Goal: Task Accomplishment & Management: Manage account settings

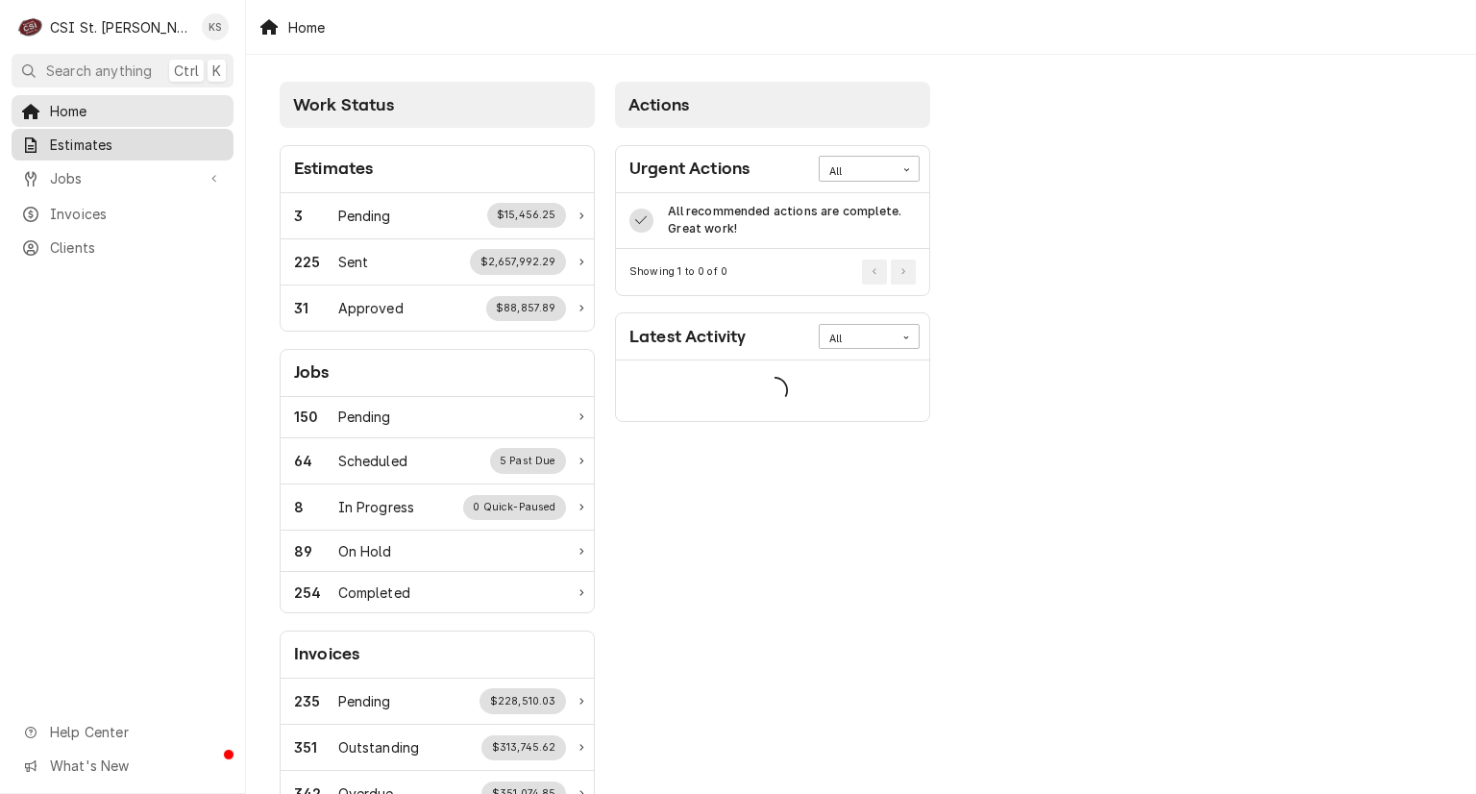
click at [94, 135] on span "Estimates" at bounding box center [137, 145] width 174 height 20
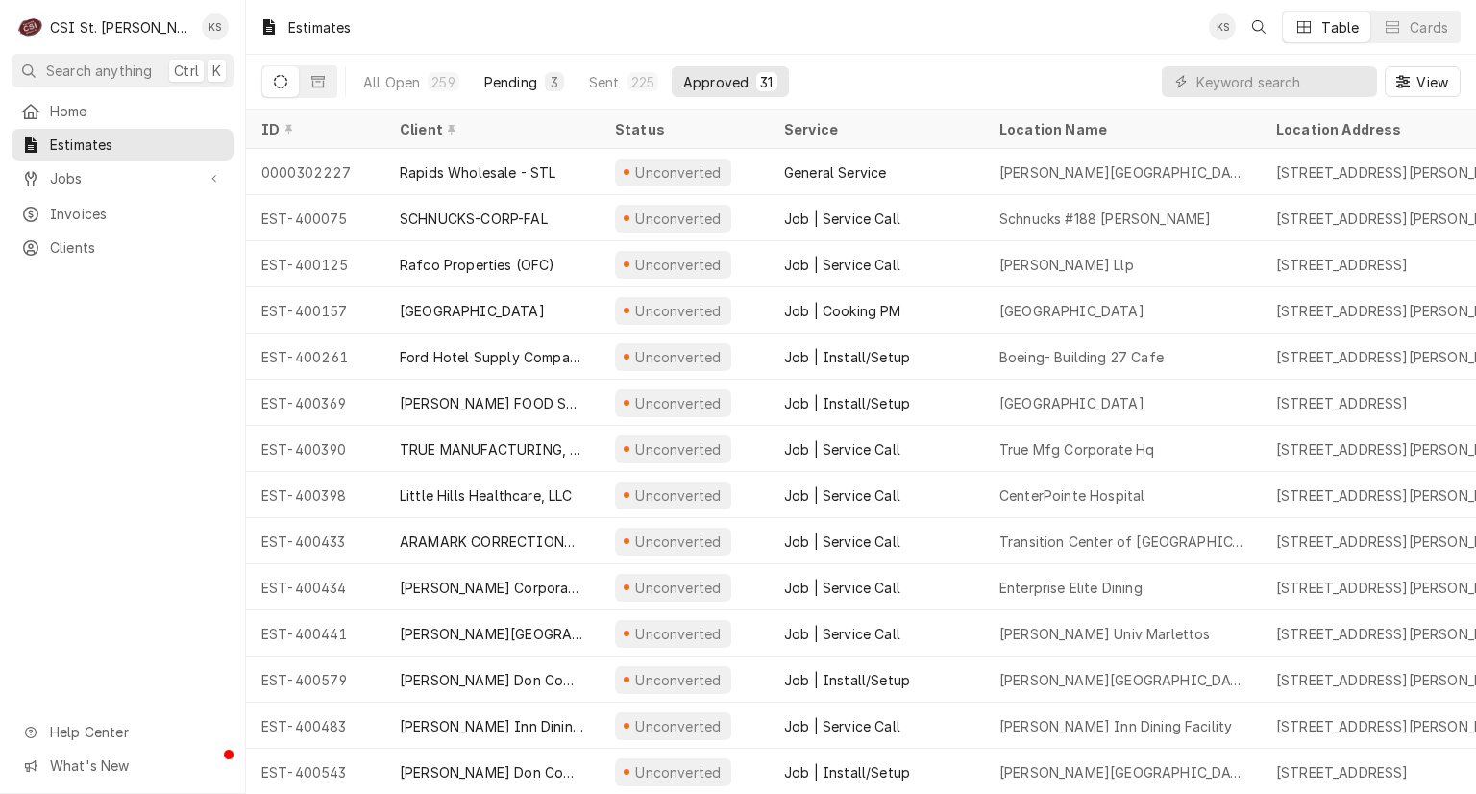
click at [518, 84] on div "Pending" at bounding box center [510, 82] width 53 height 20
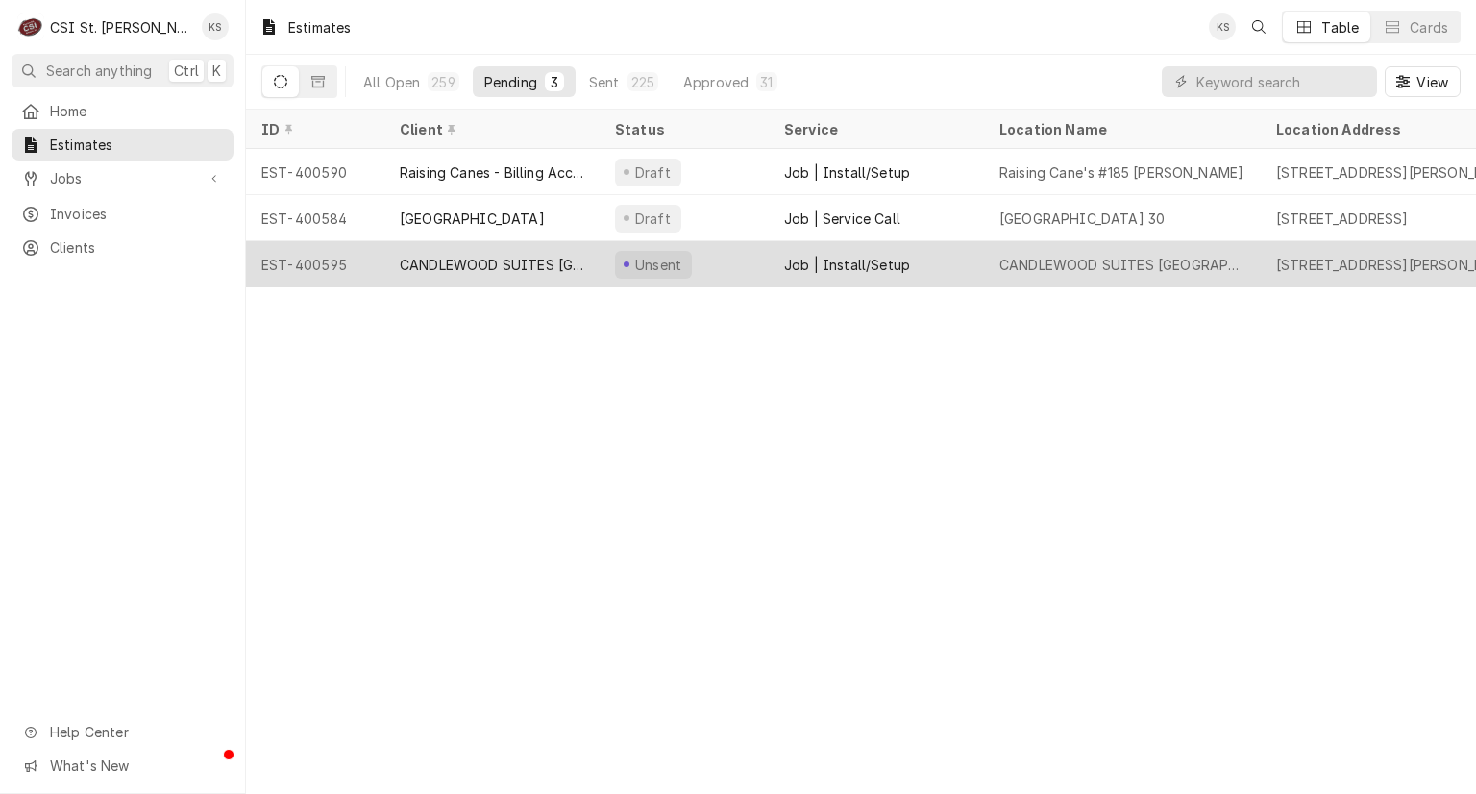
click at [496, 258] on div "CANDLEWOOD SUITES [GEOGRAPHIC_DATA][PERSON_NAME]" at bounding box center [492, 265] width 184 height 20
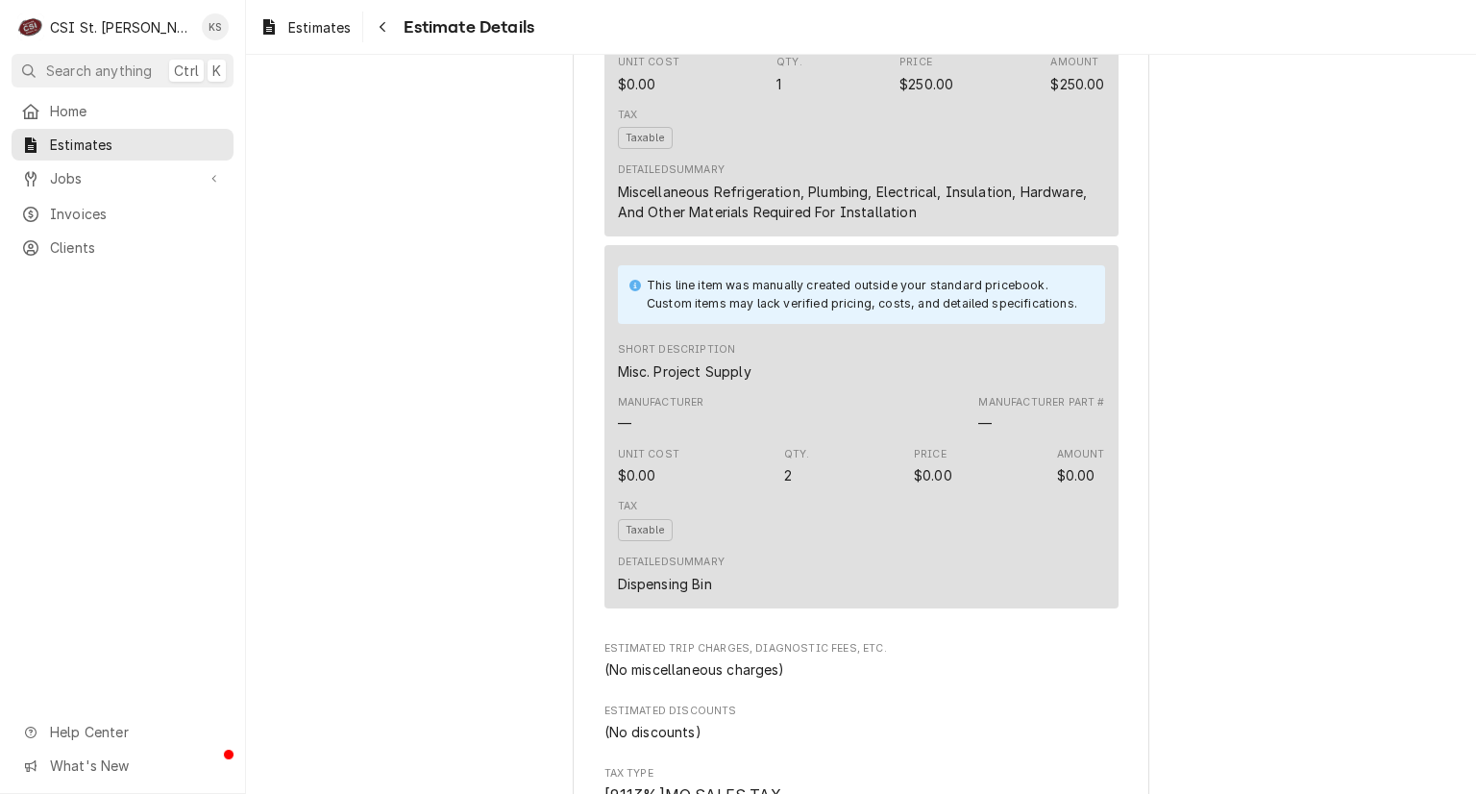
scroll to position [2594, 0]
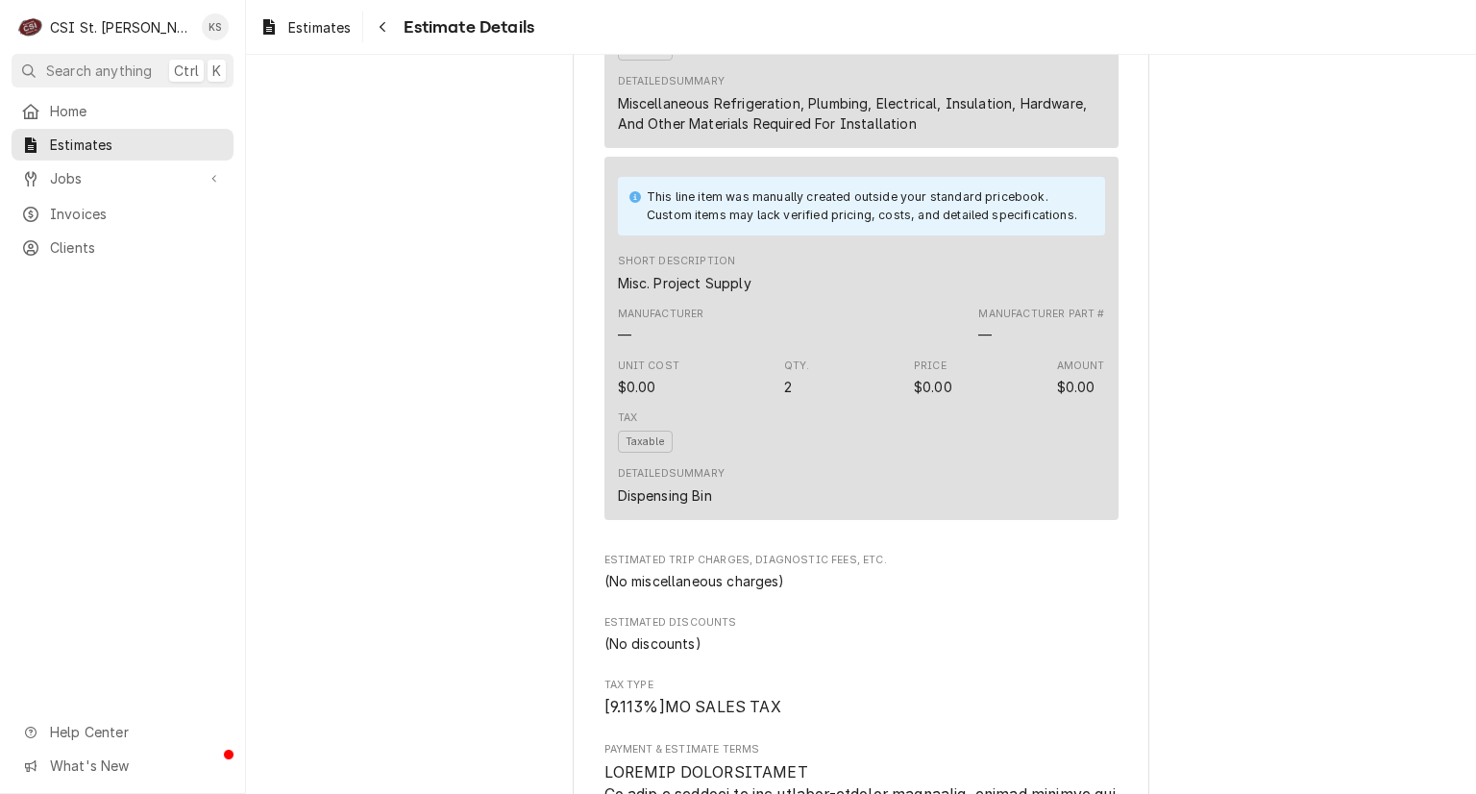
click at [618, 345] on div "—" at bounding box center [624, 335] width 13 height 20
click at [653, 345] on div "Manufacturer —" at bounding box center [661, 325] width 86 height 38
click at [1009, 345] on div "Manufacturer Part # —" at bounding box center [1041, 325] width 126 height 38
click at [627, 397] on div "$0.00" at bounding box center [637, 387] width 38 height 20
drag, startPoint x: 648, startPoint y: 437, endPoint x: 600, endPoint y: 443, distance: 47.4
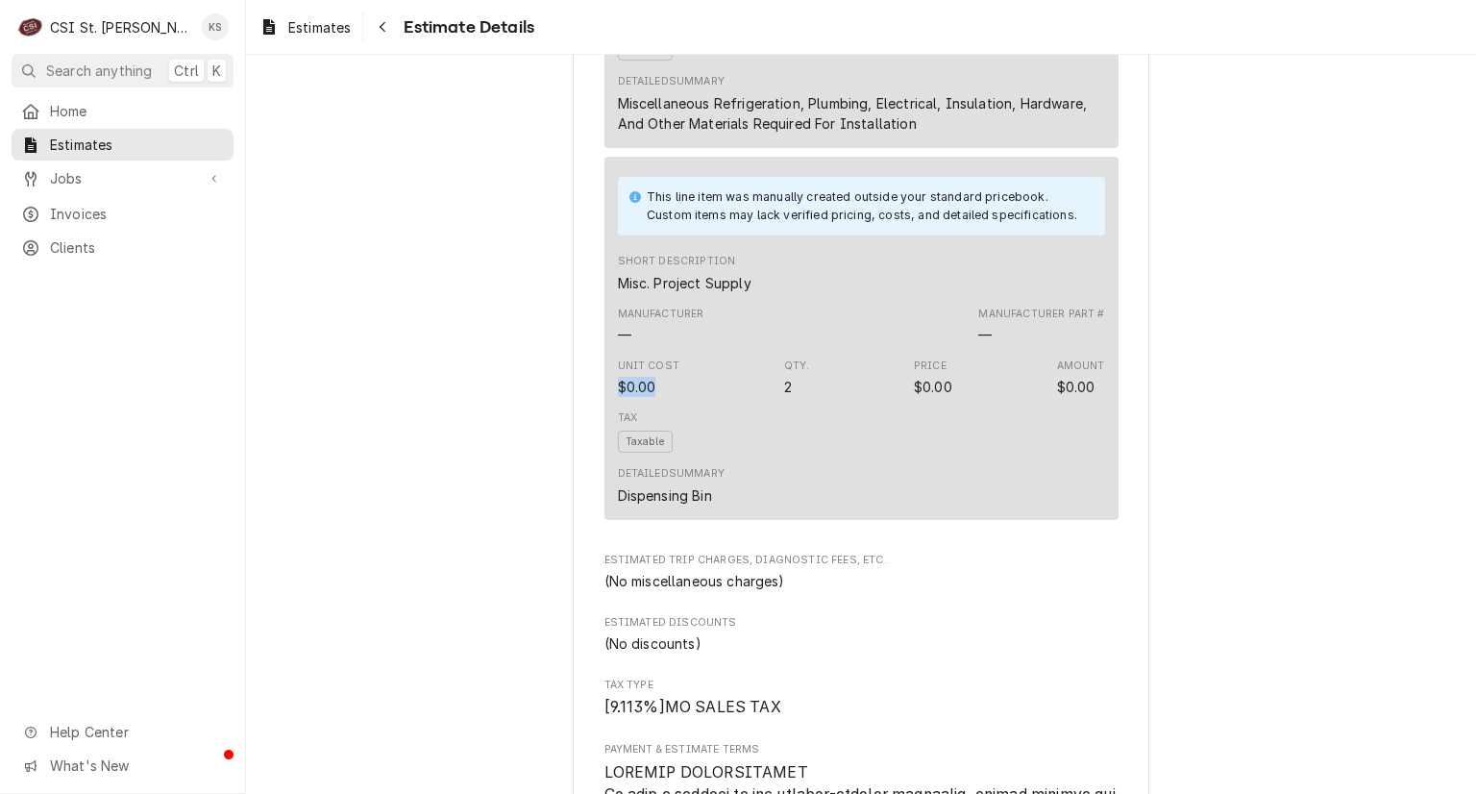
click at [604, 443] on div "This line item was manually created outside your standard pricebook. Custom ite…" at bounding box center [861, 338] width 514 height 363
click at [649, 397] on div "Unit Cost $0.00" at bounding box center [648, 377] width 61 height 38
drag, startPoint x: 649, startPoint y: 447, endPoint x: 621, endPoint y: 442, distance: 29.2
click at [621, 397] on div "Unit Cost $0.00" at bounding box center [648, 377] width 61 height 38
click at [630, 397] on div "$0.00" at bounding box center [637, 387] width 38 height 20
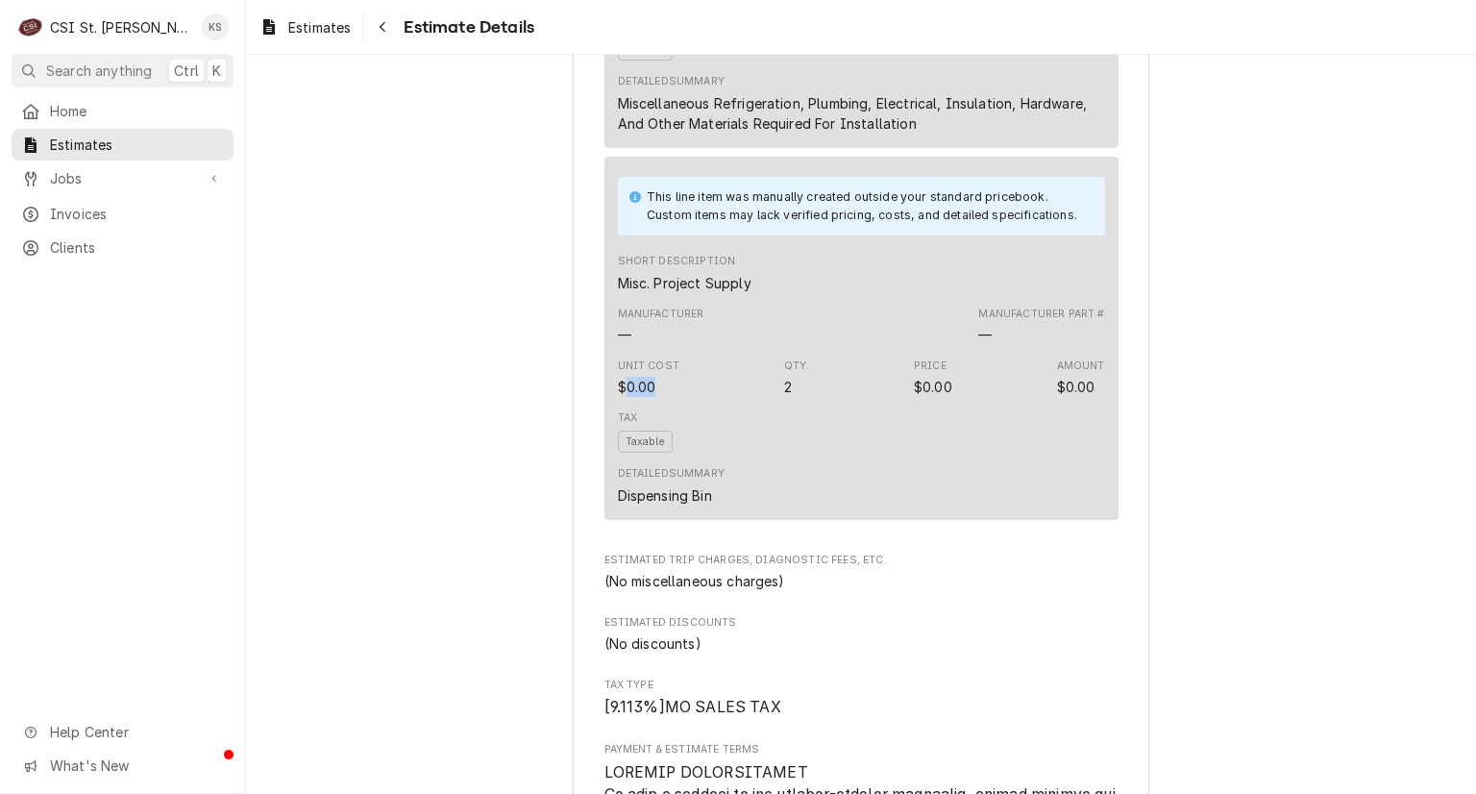
click at [630, 397] on div "$0.00" at bounding box center [637, 387] width 38 height 20
drag, startPoint x: 647, startPoint y: 446, endPoint x: 611, endPoint y: 441, distance: 35.9
click at [618, 397] on div "$0.00" at bounding box center [637, 387] width 38 height 20
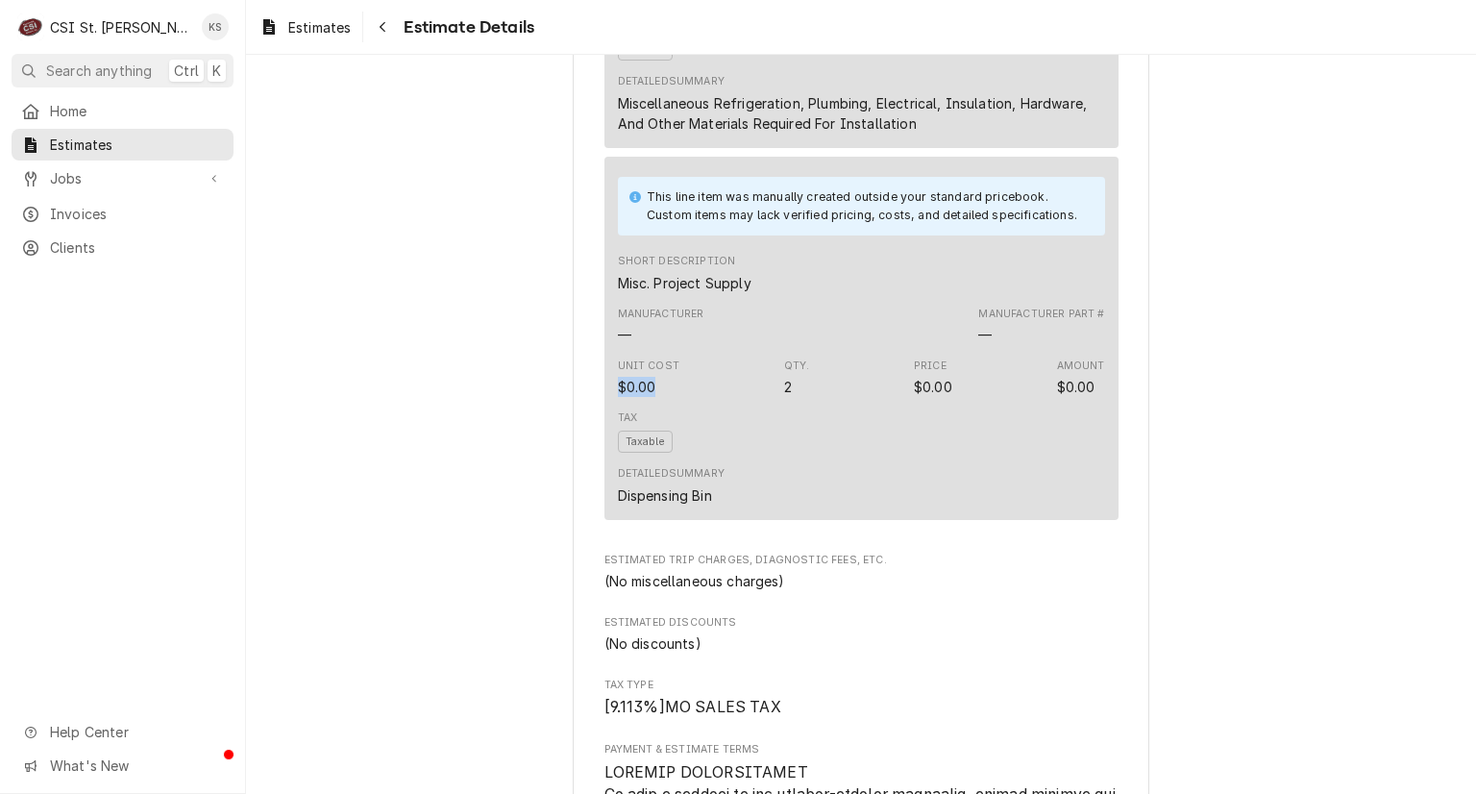
click at [618, 397] on div "$0.00" at bounding box center [637, 387] width 38 height 20
drag, startPoint x: 649, startPoint y: 442, endPoint x: 607, endPoint y: 440, distance: 41.4
click at [607, 440] on div "This line item was manually created outside your standard pricebook. Custom ite…" at bounding box center [861, 338] width 514 height 363
drag, startPoint x: 943, startPoint y: 435, endPoint x: 943, endPoint y: 457, distance: 22.1
click at [943, 404] on div "Unit Cost $0.00 Qty. 2 Price $0.00 Amount $0.00" at bounding box center [861, 378] width 487 height 52
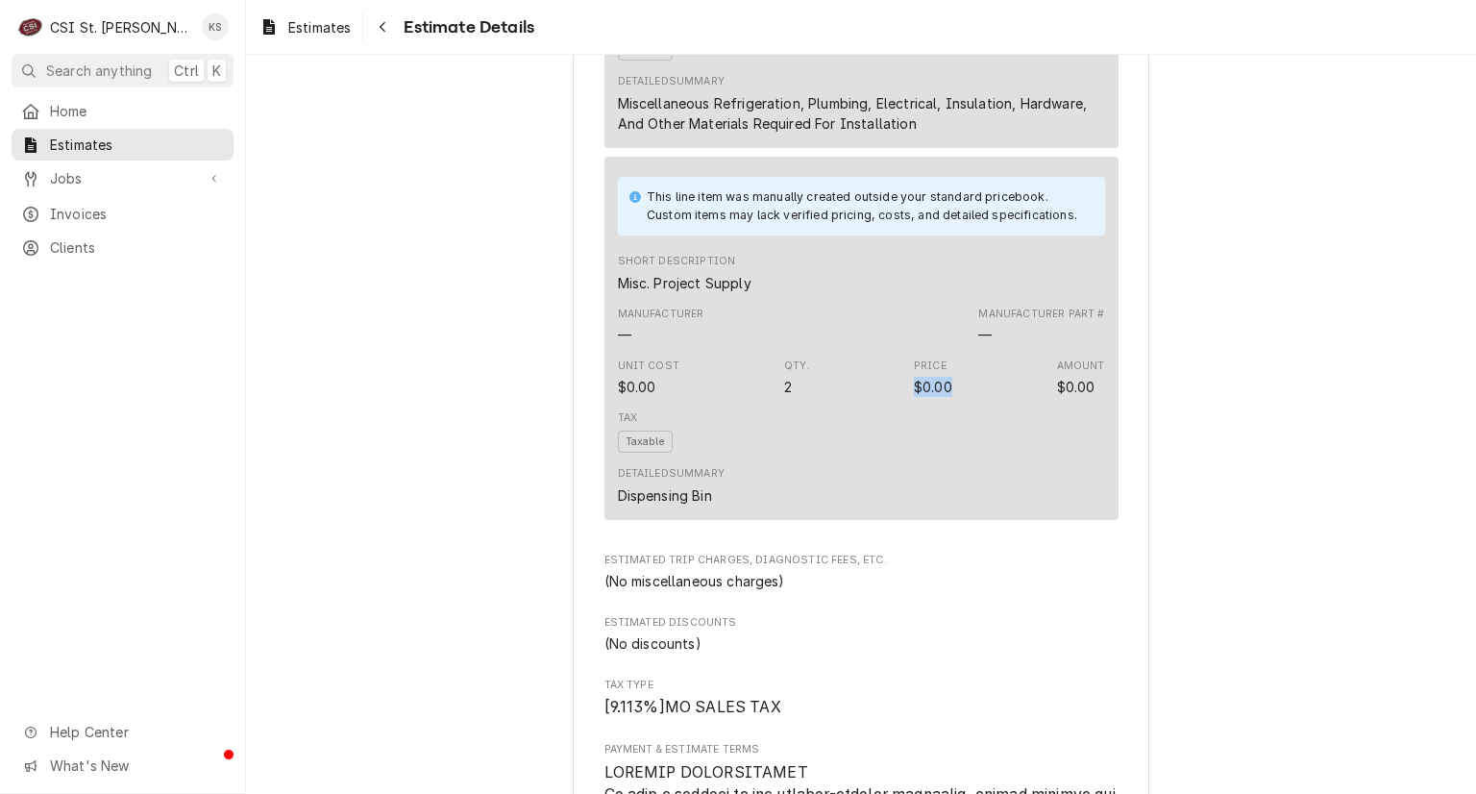
drag, startPoint x: 942, startPoint y: 447, endPoint x: 909, endPoint y: 444, distance: 32.8
click at [914, 397] on div "$0.00" at bounding box center [933, 387] width 38 height 20
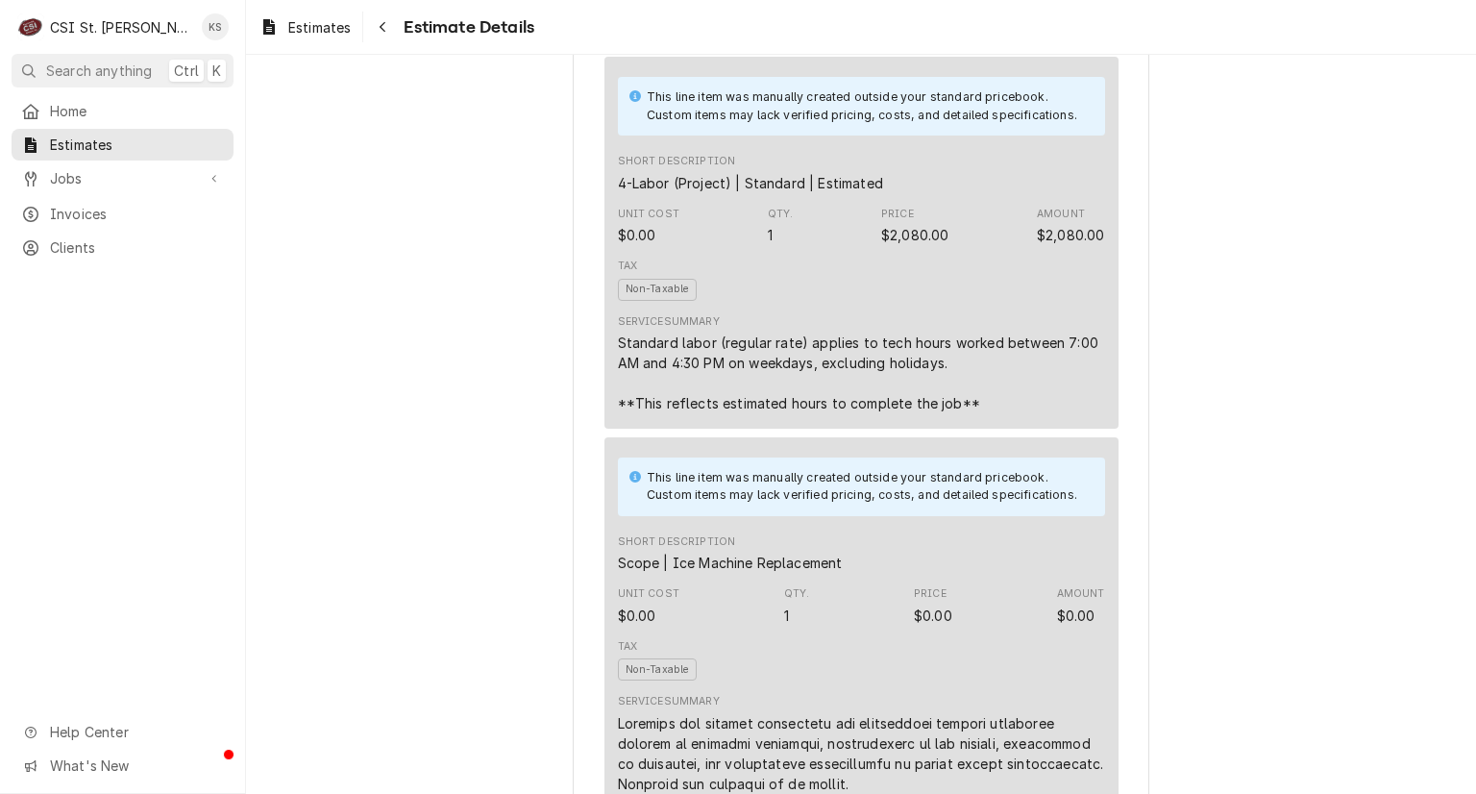
scroll to position [1057, 0]
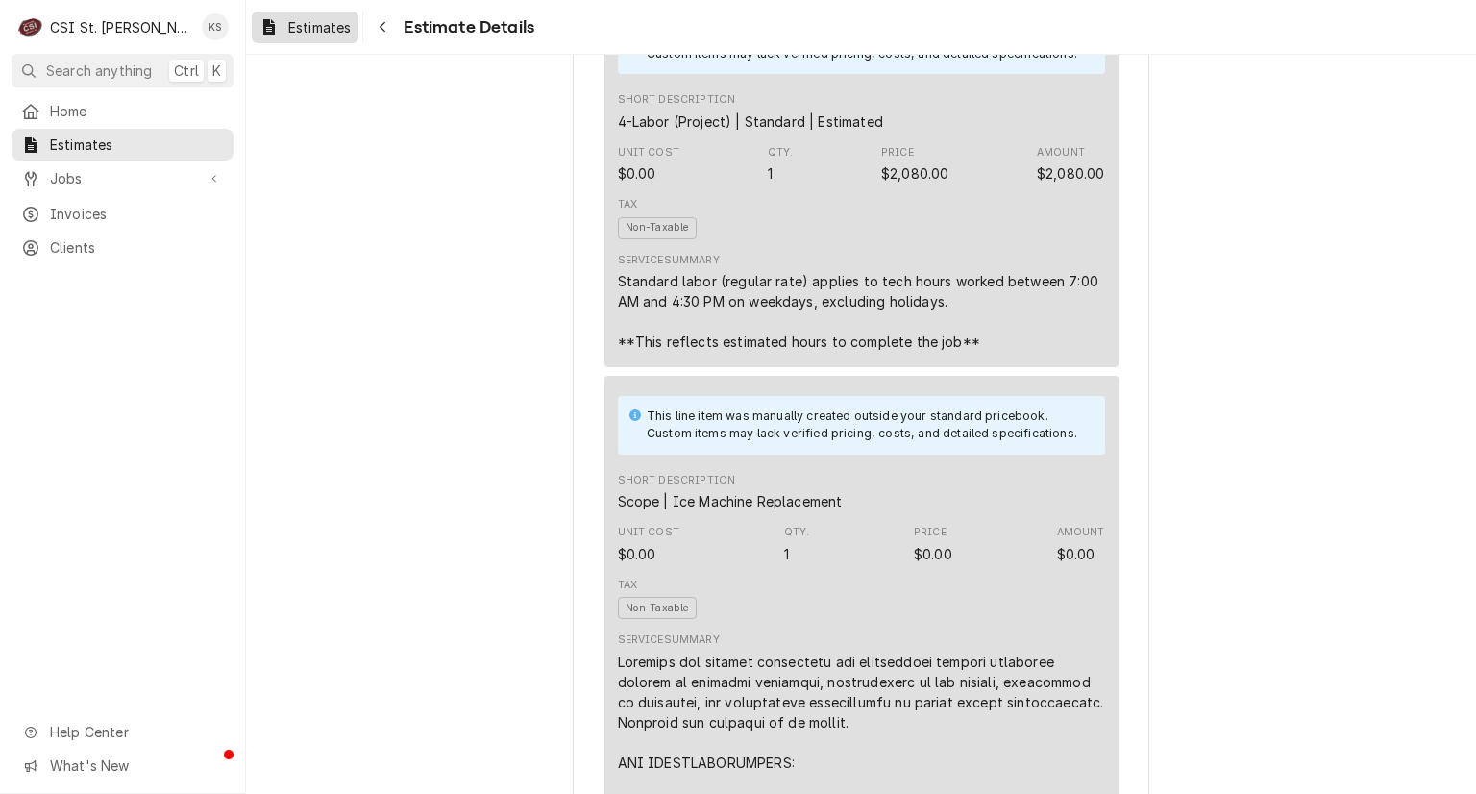
click at [349, 31] on span "Estimates" at bounding box center [319, 27] width 62 height 20
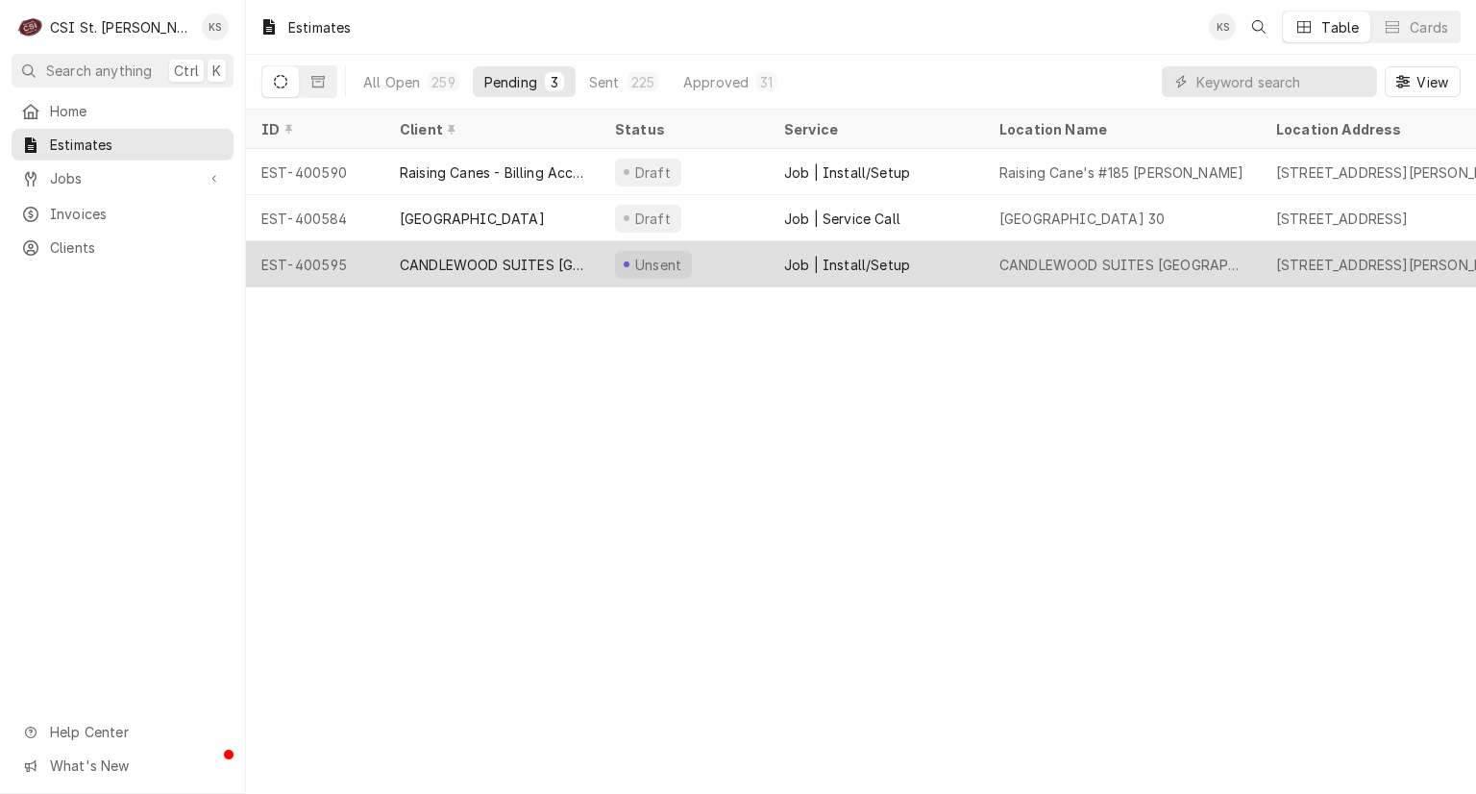
click at [563, 267] on div "CANDLEWOOD SUITES ST CHARLES" at bounding box center [492, 265] width 184 height 20
click at [562, 267] on div "CANDLEWOOD SUITES ST CHARLES" at bounding box center [492, 265] width 184 height 20
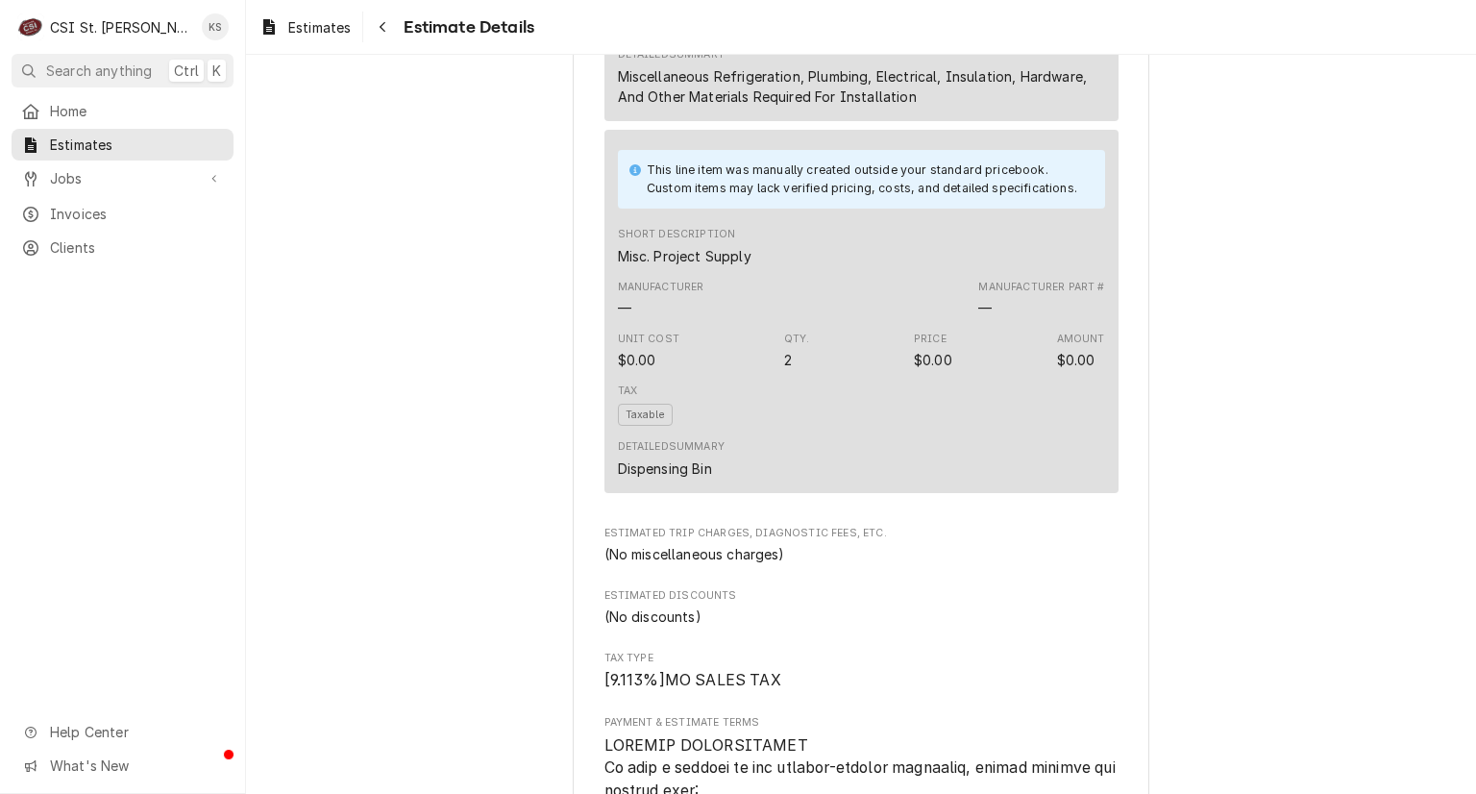
scroll to position [2690, 0]
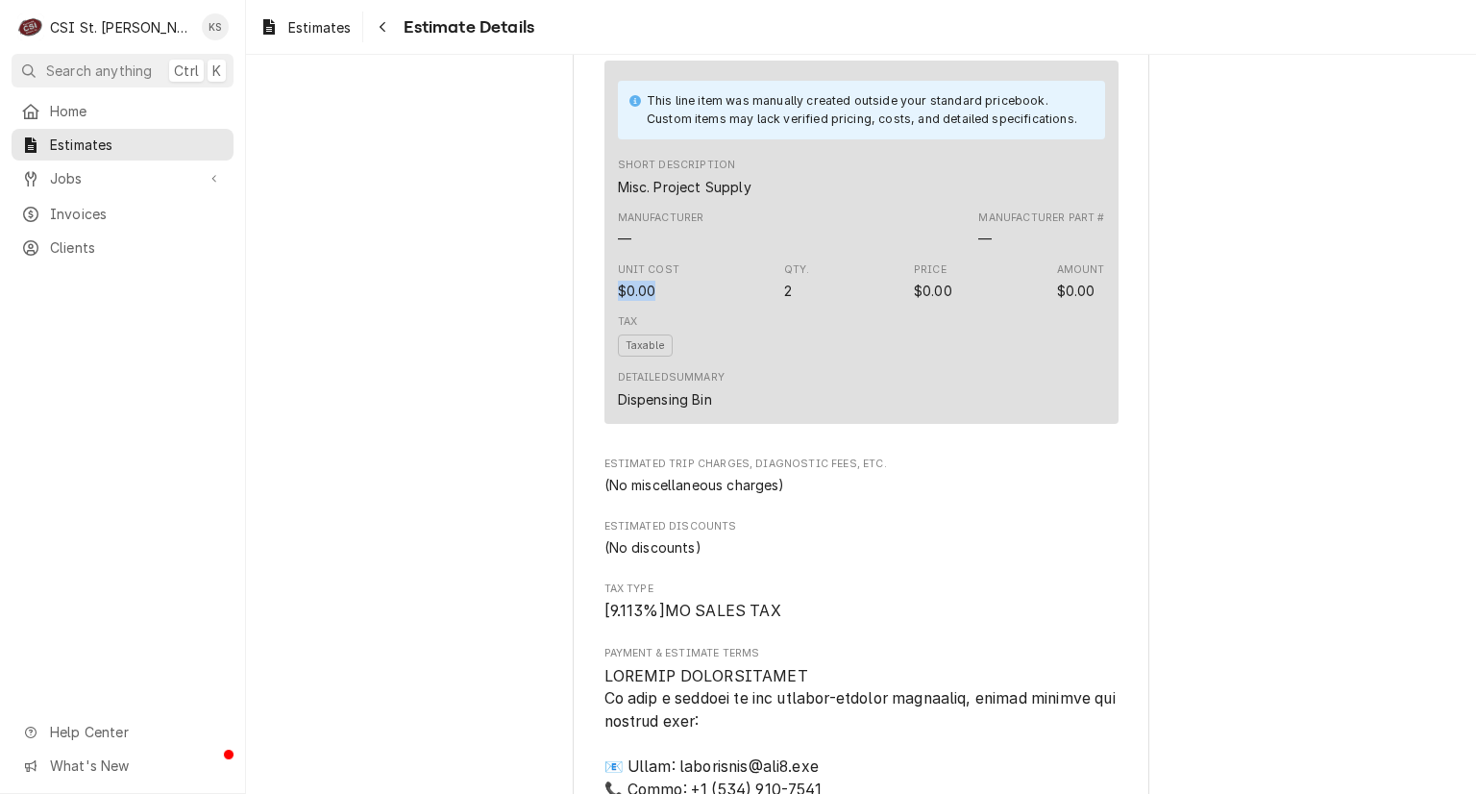
drag, startPoint x: 646, startPoint y: 351, endPoint x: 613, endPoint y: 354, distance: 32.8
click at [618, 301] on div "$0.00" at bounding box center [637, 291] width 38 height 20
drag, startPoint x: 644, startPoint y: 349, endPoint x: 943, endPoint y: 412, distance: 306.4
click at [943, 363] on div "Tax Taxable" at bounding box center [861, 335] width 487 height 56
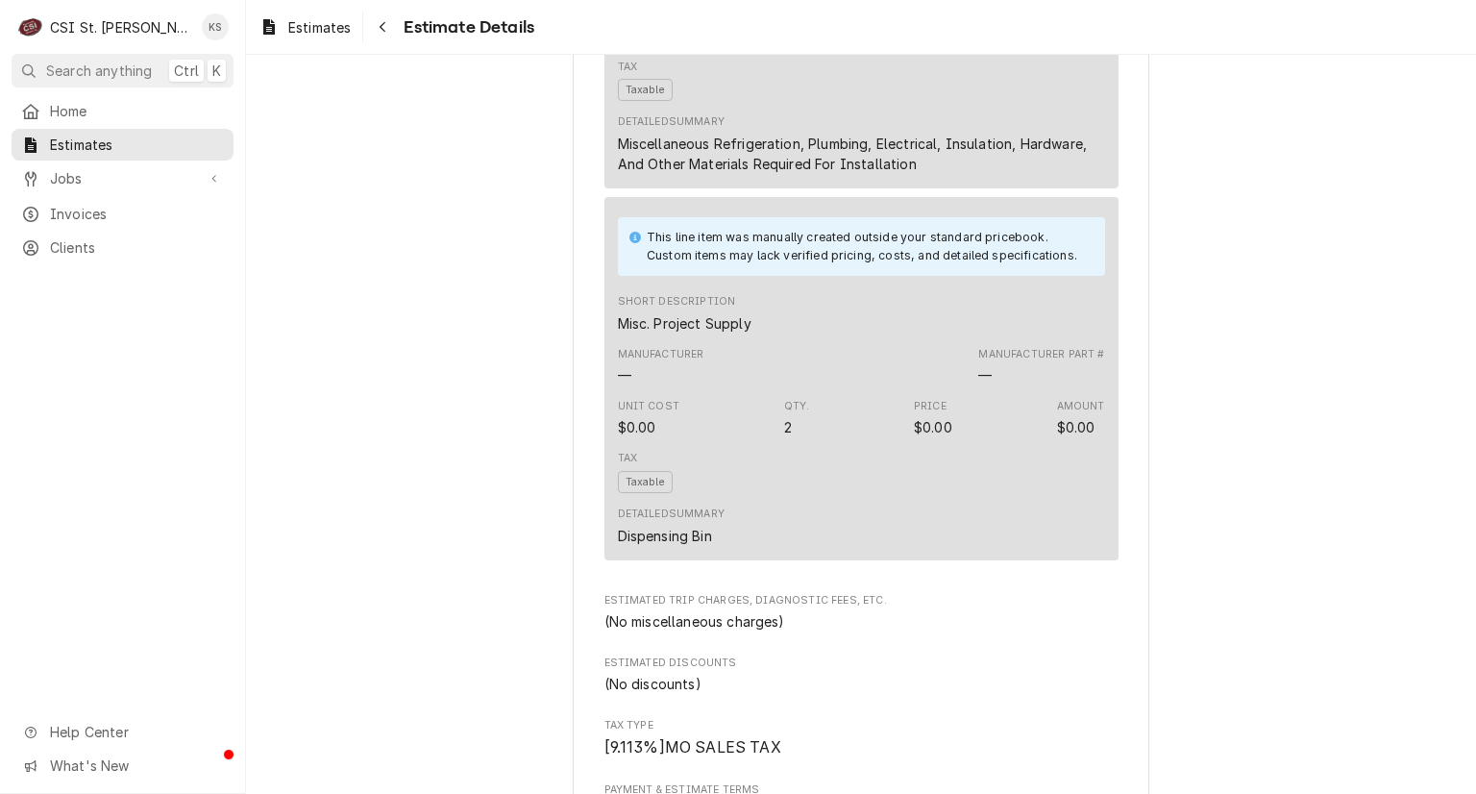
scroll to position [2338, 0]
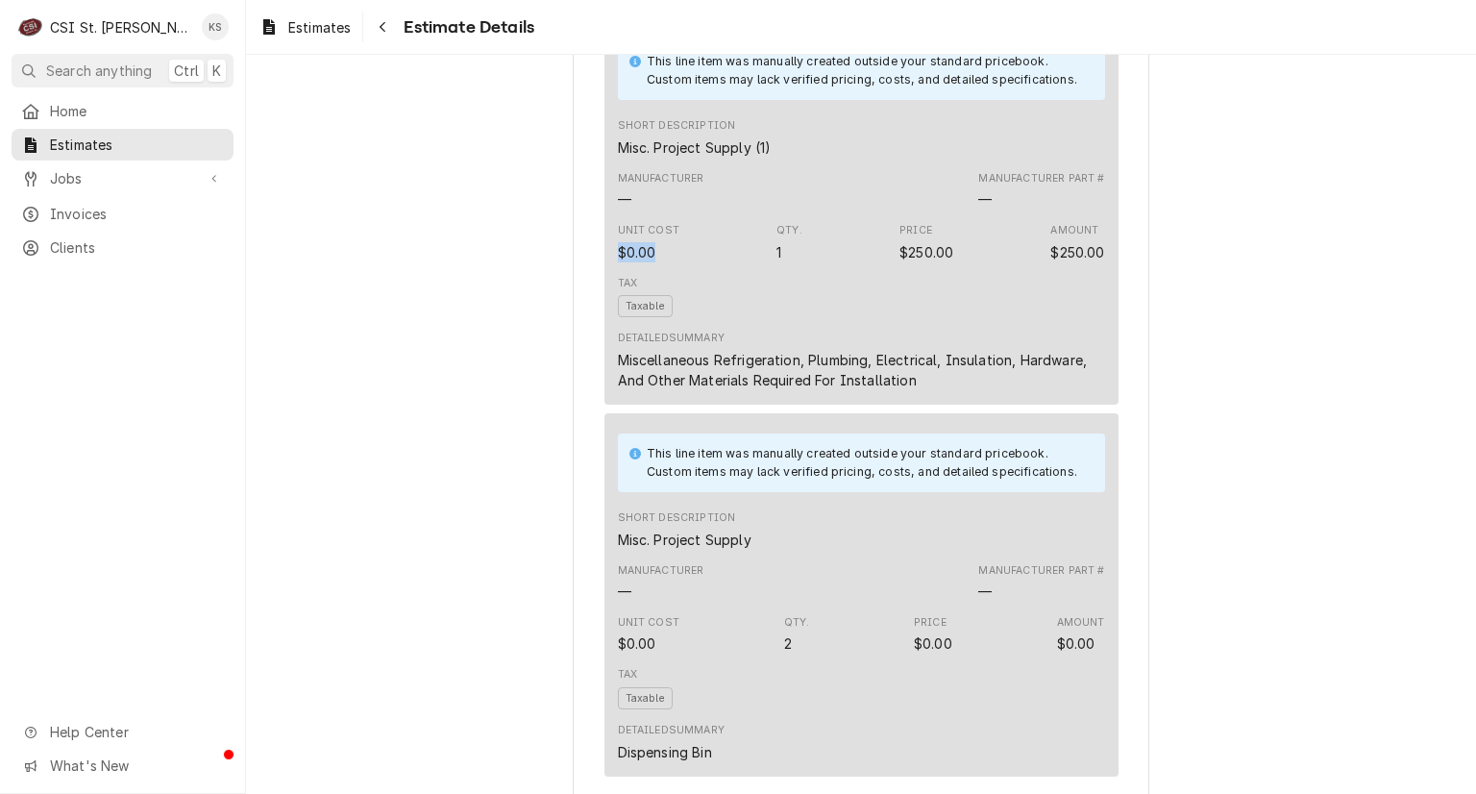
drag, startPoint x: 646, startPoint y: 306, endPoint x: 592, endPoint y: 318, distance: 55.0
click at [618, 262] on div "$0.00" at bounding box center [637, 252] width 38 height 20
drag, startPoint x: 647, startPoint y: 308, endPoint x: 623, endPoint y: 316, distance: 25.2
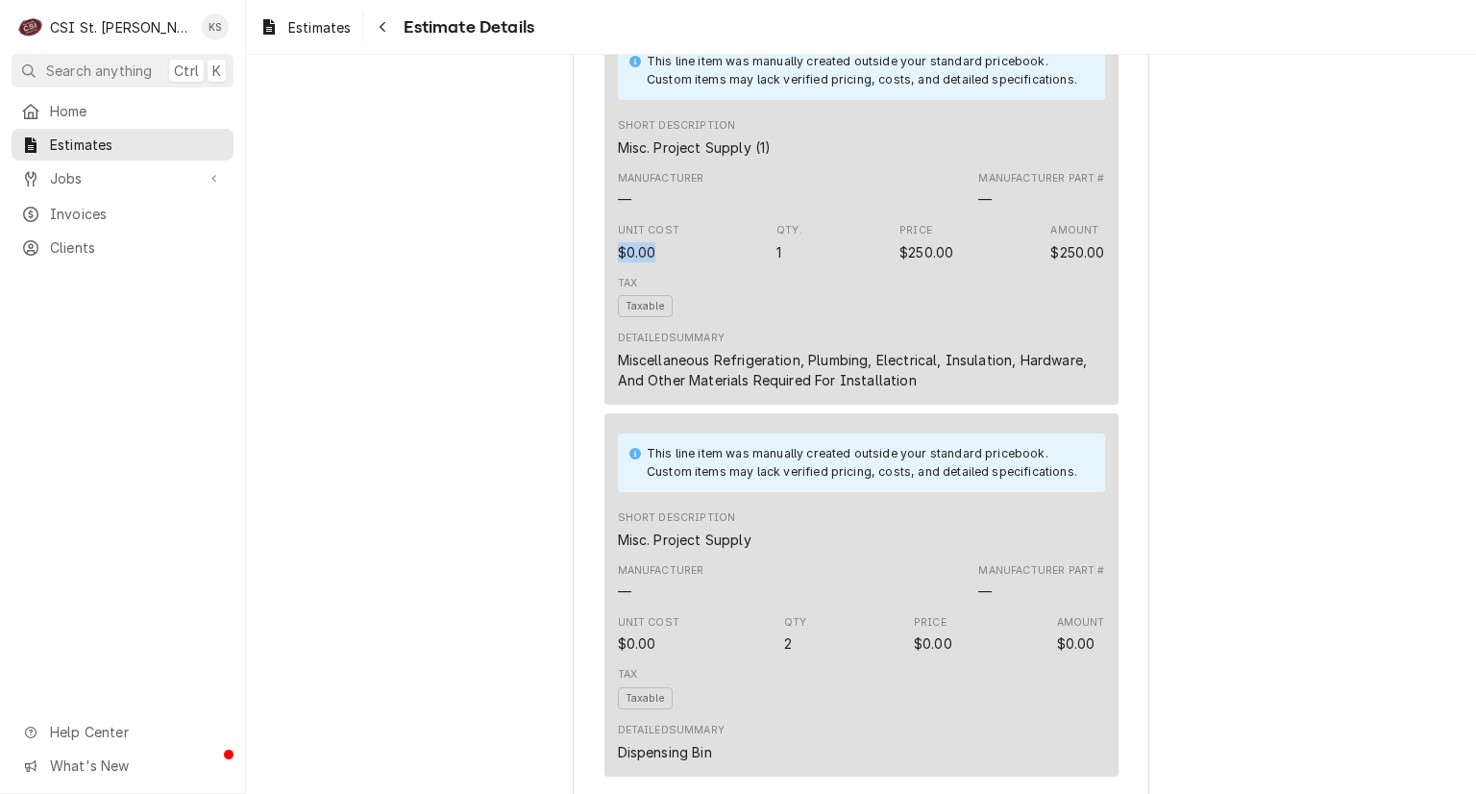
click at [618, 262] on div "$0.00" at bounding box center [637, 252] width 38 height 20
drag, startPoint x: 646, startPoint y: 308, endPoint x: 607, endPoint y: 303, distance: 38.9
drag, startPoint x: 607, startPoint y: 303, endPoint x: 689, endPoint y: 296, distance: 81.9
click at [689, 268] on div "Unit Cost $0.00 Qty. 1 Price $250.00 Amount $250.00" at bounding box center [861, 242] width 487 height 52
drag, startPoint x: 648, startPoint y: 306, endPoint x: 591, endPoint y: 308, distance: 56.8
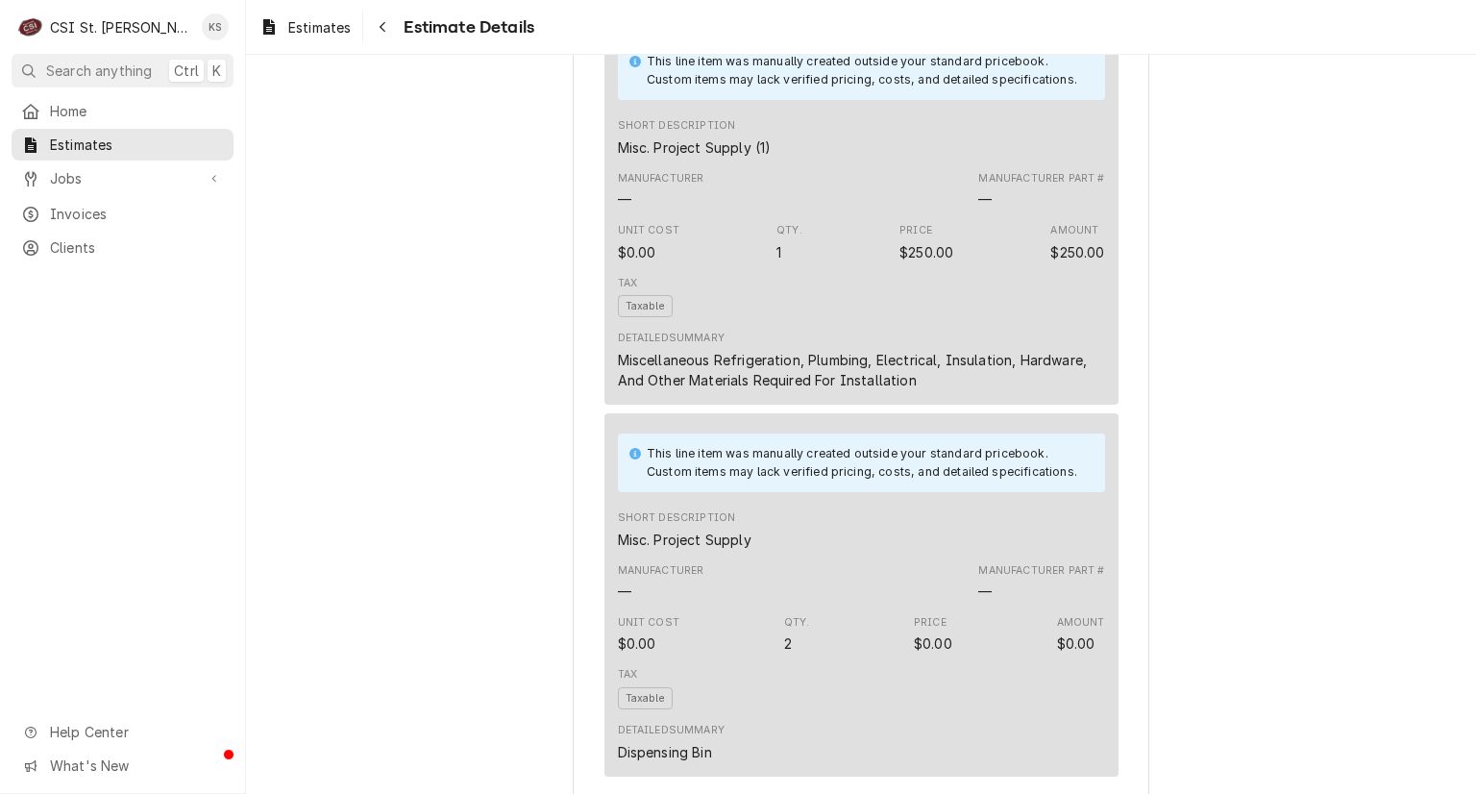
drag, startPoint x: 591, startPoint y: 308, endPoint x: 716, endPoint y: 268, distance: 131.3
click at [718, 216] on div "Manufacturer — Manufacturer Part # —" at bounding box center [861, 190] width 487 height 52
drag, startPoint x: 658, startPoint y: 307, endPoint x: 621, endPoint y: 312, distance: 37.8
click at [621, 261] on div "Unit Cost $0.00" at bounding box center [648, 242] width 61 height 38
click at [827, 331] on div "This line item was manually created outside your standard pricebook. Custom ite…" at bounding box center [861, 212] width 514 height 383
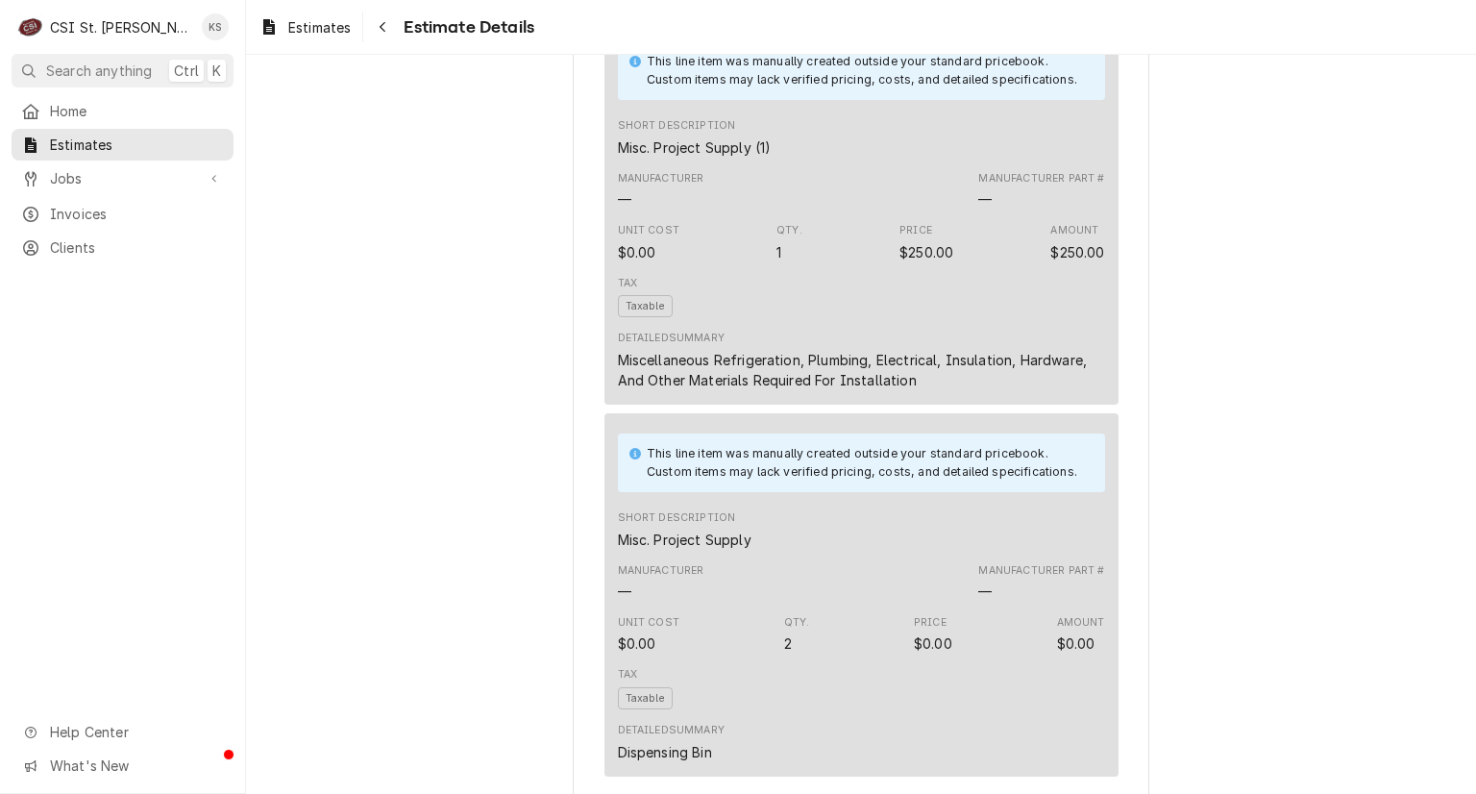
click at [745, 325] on div "Tax Taxable" at bounding box center [861, 297] width 487 height 56
drag, startPoint x: 649, startPoint y: 305, endPoint x: 548, endPoint y: 290, distance: 101.9
click at [653, 261] on div "Unit Cost $0.00" at bounding box center [648, 242] width 61 height 38
drag, startPoint x: 653, startPoint y: 308, endPoint x: 590, endPoint y: 305, distance: 63.5
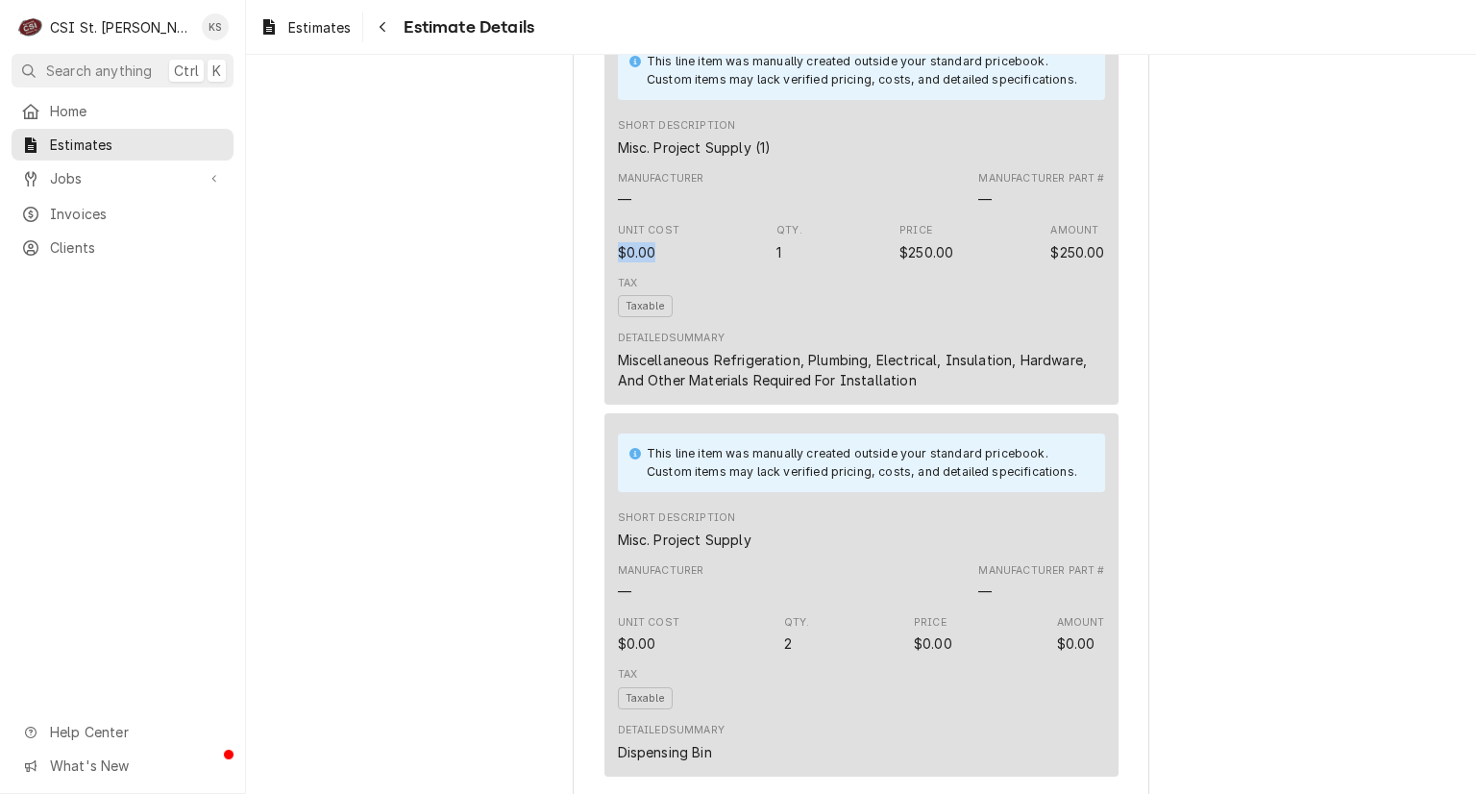
click at [884, 325] on div "Tax Taxable" at bounding box center [861, 297] width 487 height 56
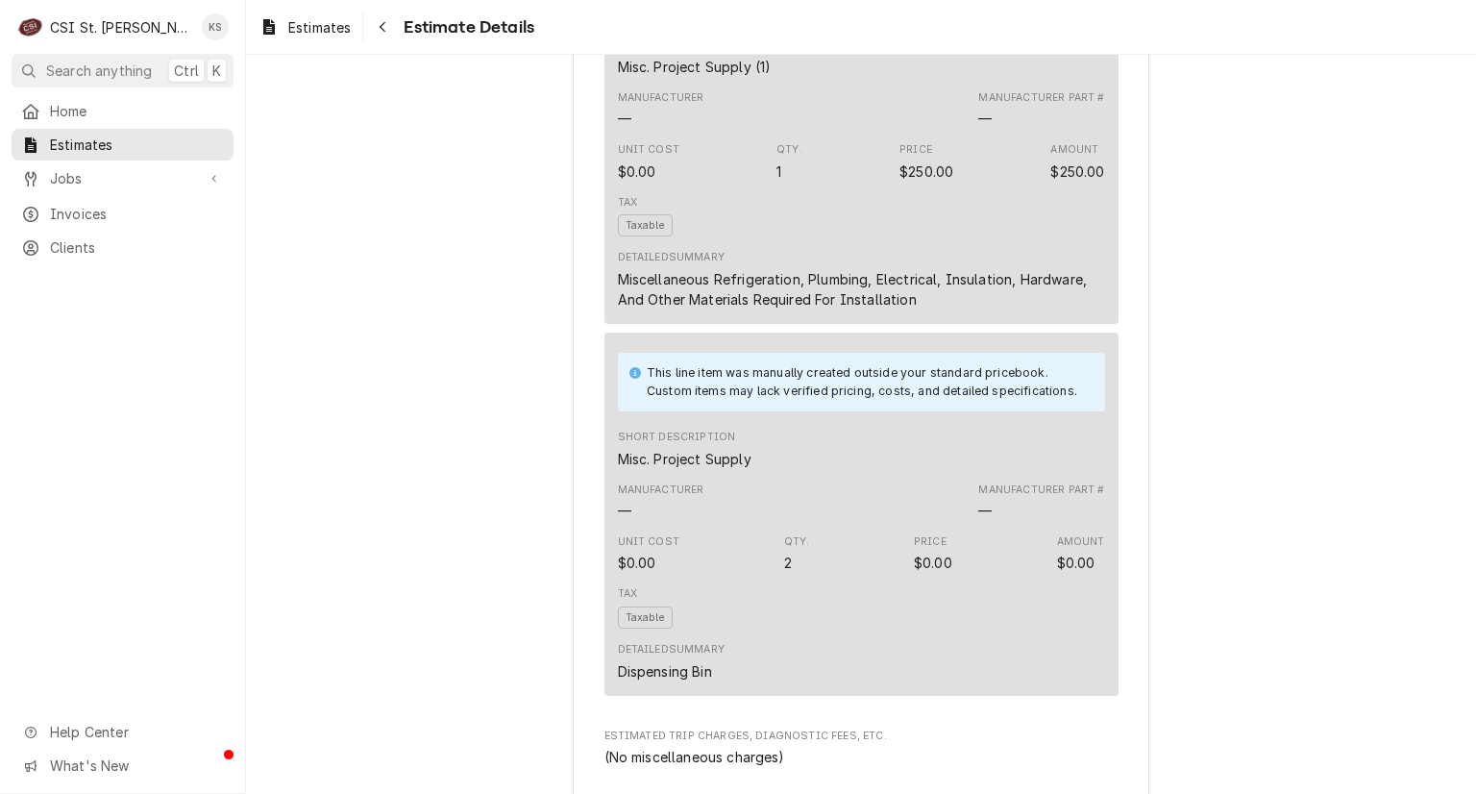
scroll to position [2498, 0]
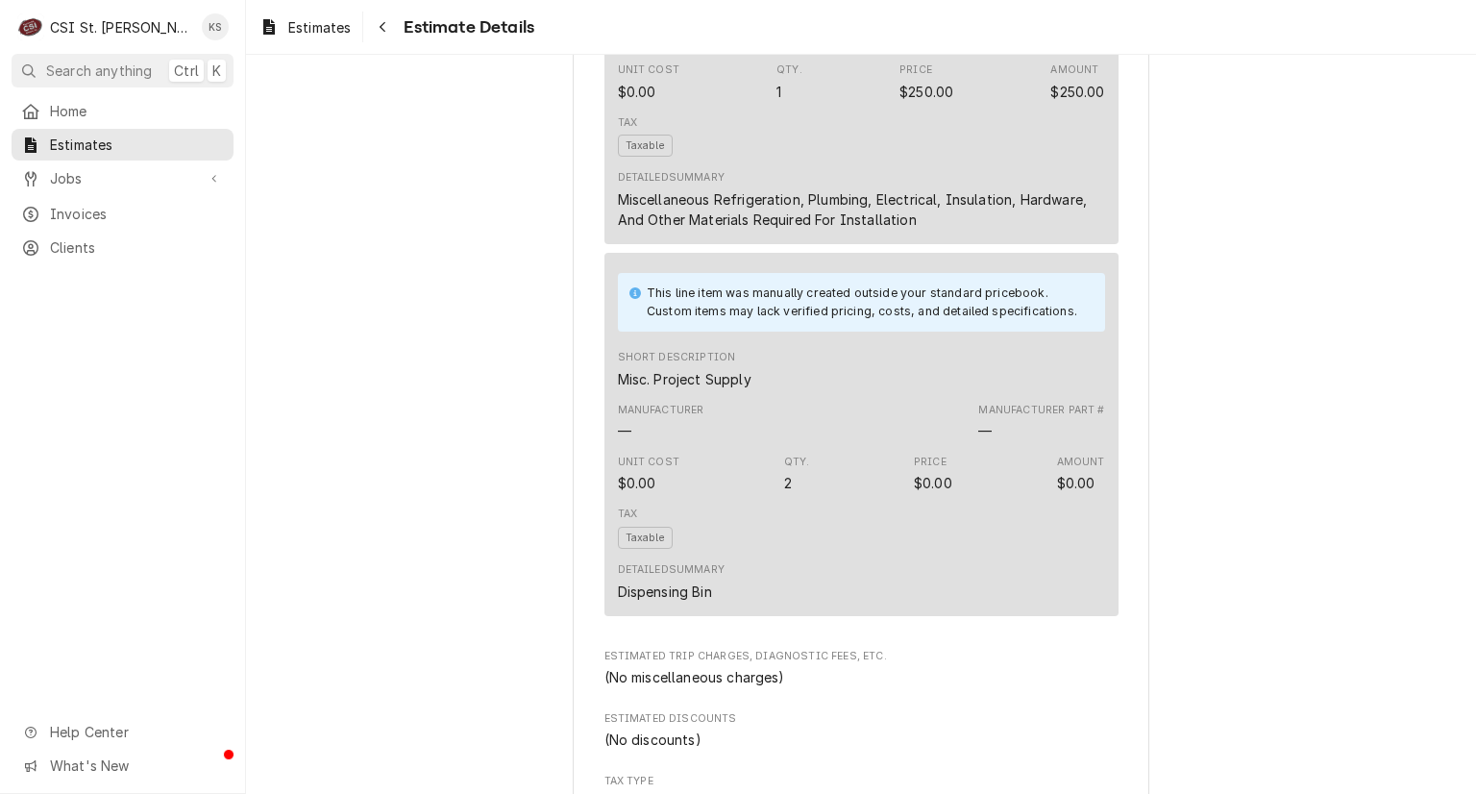
click at [836, 320] on div "This line item was manually created outside your standard pricebook. Custom ite…" at bounding box center [866, 302] width 439 height 36
click at [835, 320] on div "This line item was manually created outside your standard pricebook. Custom ite…" at bounding box center [866, 302] width 439 height 36
click at [750, 331] on div "This line item was manually created outside your standard pricebook. Custom ite…" at bounding box center [861, 302] width 487 height 59
drag, startPoint x: 760, startPoint y: 466, endPoint x: 493, endPoint y: 452, distance: 267.5
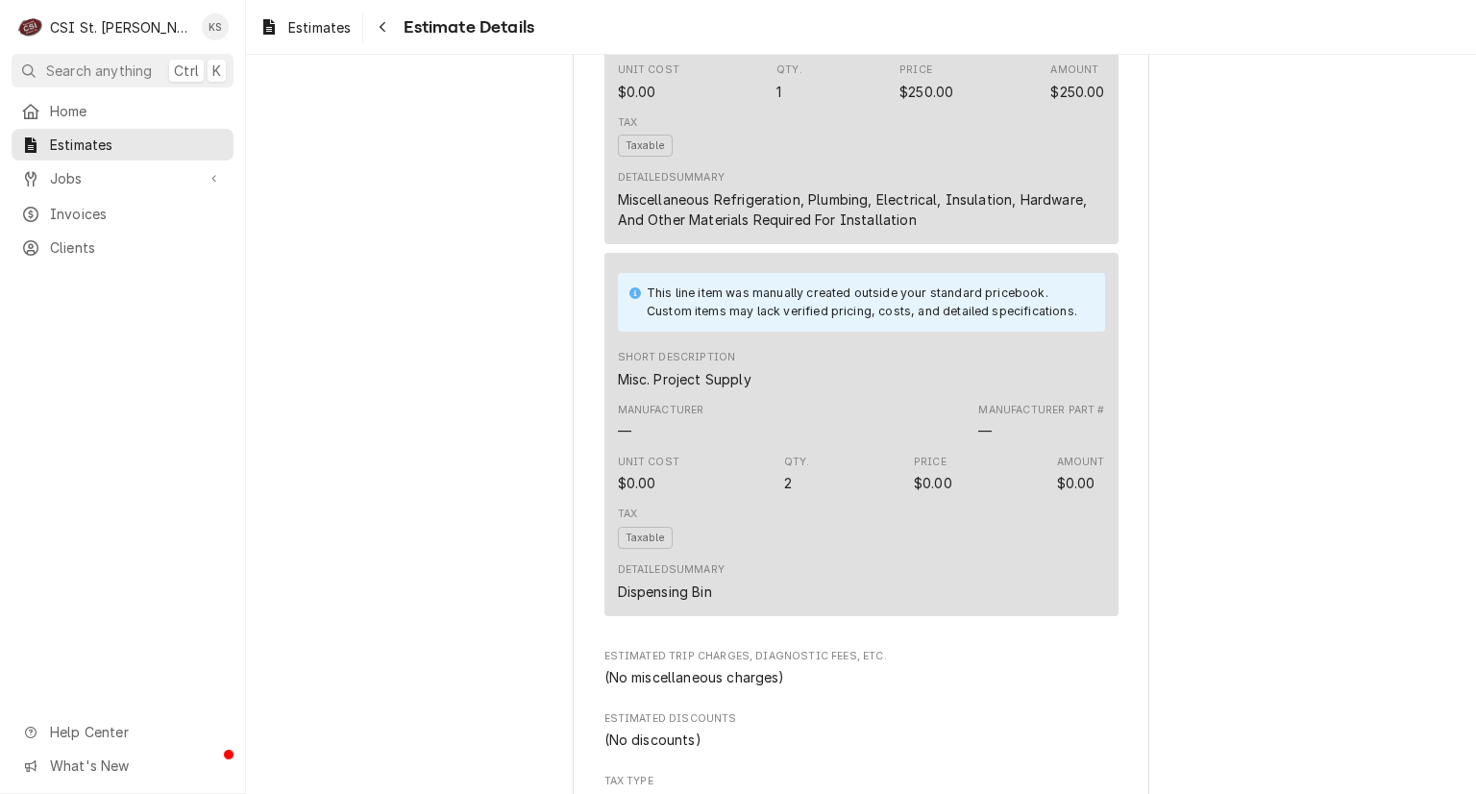
drag, startPoint x: 671, startPoint y: 652, endPoint x: 540, endPoint y: 610, distance: 137.3
click at [690, 601] on div "Dispensing Bin" at bounding box center [665, 591] width 94 height 20
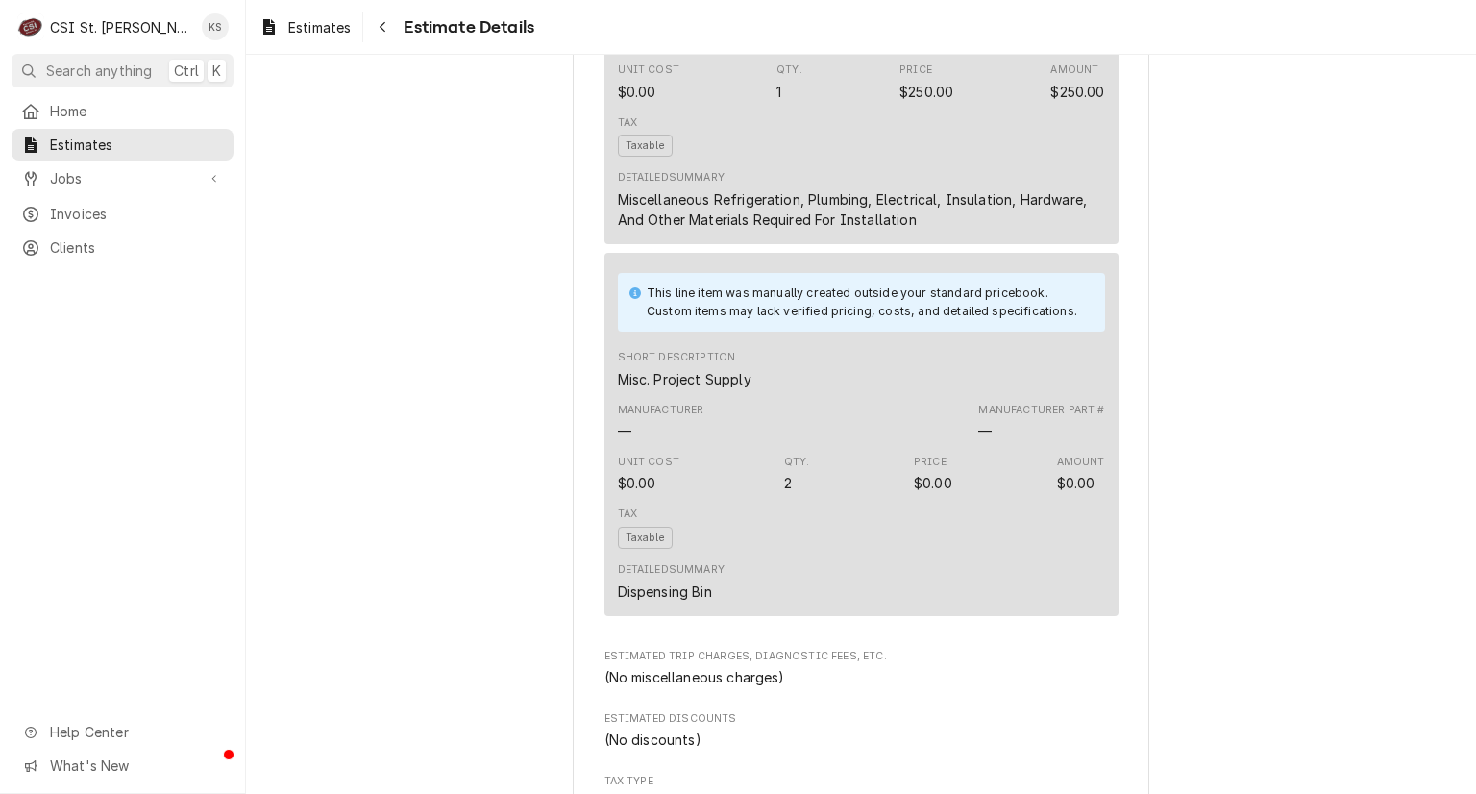
click at [627, 493] on div "$0.00" at bounding box center [637, 483] width 38 height 20
click at [649, 470] on div "Unit Cost" at bounding box center [648, 461] width 61 height 15
click at [626, 493] on div "$0.00" at bounding box center [637, 483] width 38 height 20
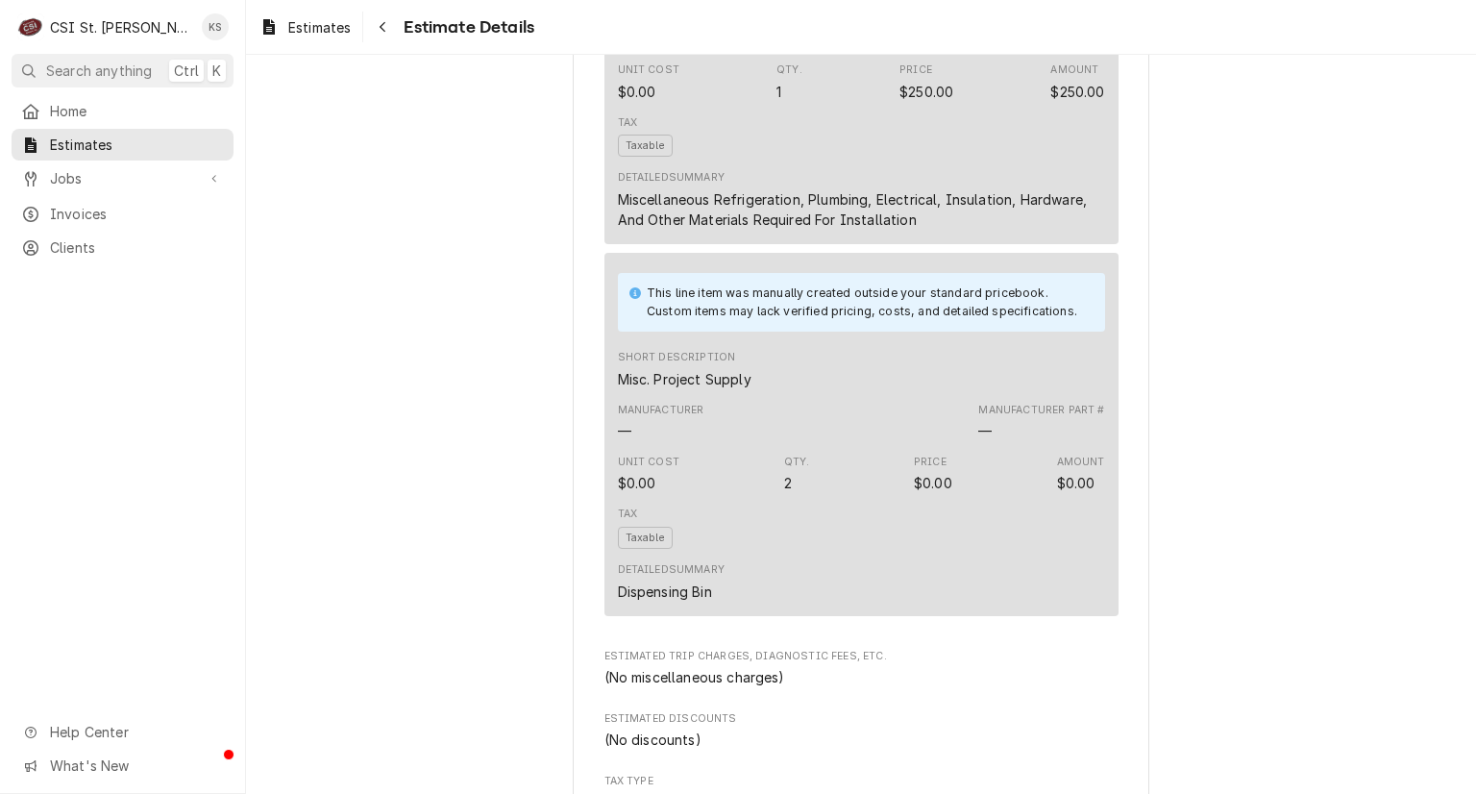
click at [626, 493] on div "$0.00" at bounding box center [637, 483] width 38 height 20
click at [632, 493] on div "$0.00" at bounding box center [637, 483] width 38 height 20
click at [618, 493] on div "$0.00" at bounding box center [637, 483] width 38 height 20
click at [647, 493] on div "$0.00" at bounding box center [637, 483] width 38 height 20
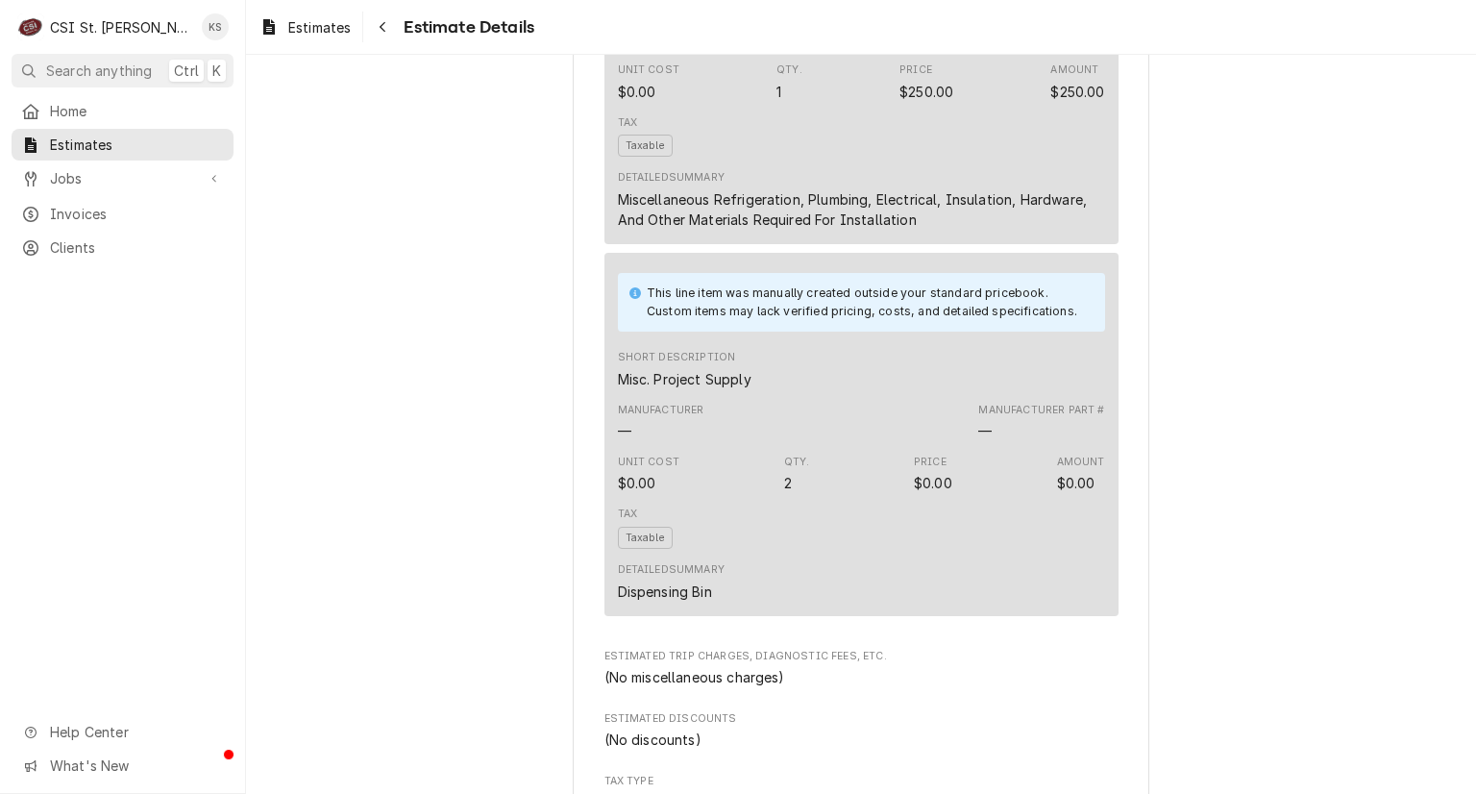
click at [634, 493] on div "$0.00" at bounding box center [637, 483] width 38 height 20
